Goal: Information Seeking & Learning: Learn about a topic

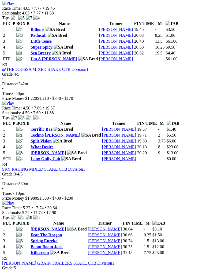
scroll to position [404, 0]
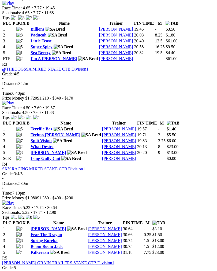
click at [14, 200] on img at bounding box center [8, 202] width 12 height 5
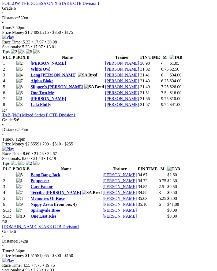
scroll to position [765, 0]
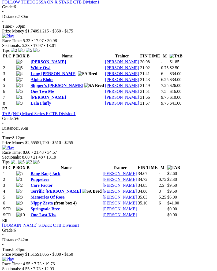
click at [14, 145] on img at bounding box center [8, 147] width 12 height 5
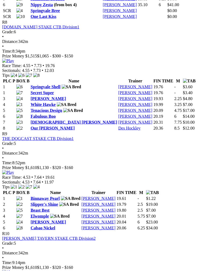
scroll to position [964, 0]
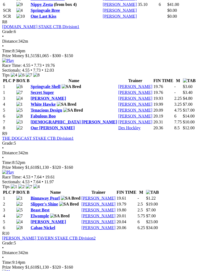
click at [14, 58] on img at bounding box center [8, 60] width 12 height 5
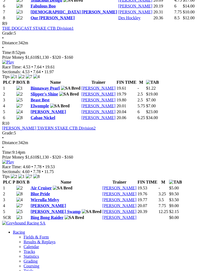
scroll to position [1074, 0]
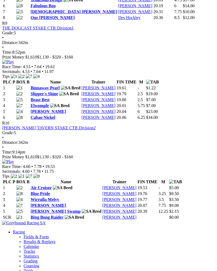
click at [14, 64] on img at bounding box center [8, 62] width 12 height 5
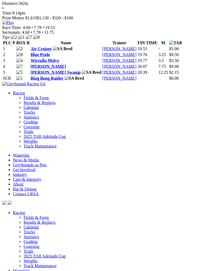
scroll to position [1213, 0]
click at [14, 25] on img at bounding box center [8, 22] width 12 height 5
click at [46, 51] on link "Air Cruiser" at bounding box center [41, 48] width 21 height 5
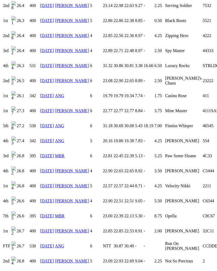
scroll to position [535, 0]
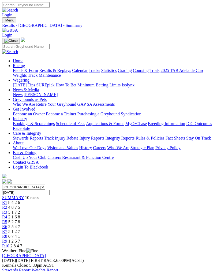
scroll to position [1222, 0]
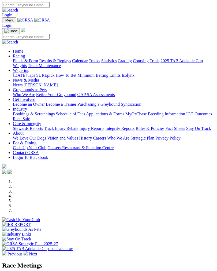
scroll to position [181, 0]
